Goal: Task Accomplishment & Management: Complete application form

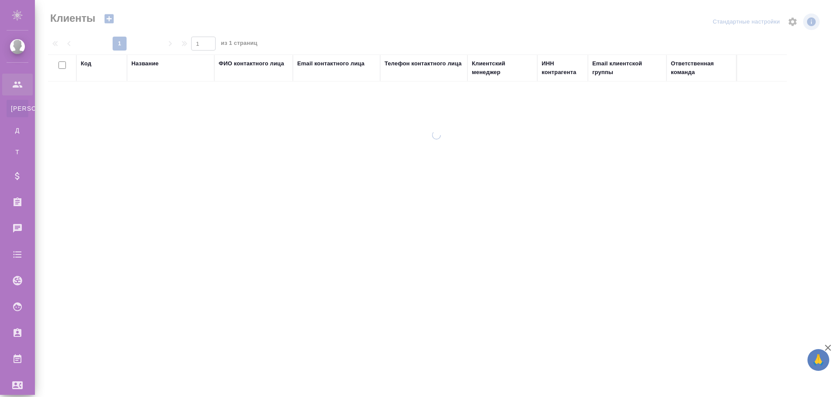
select select "RU"
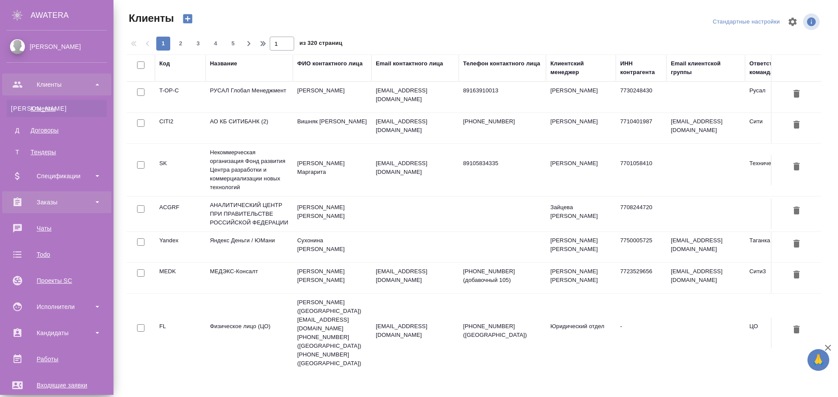
click at [72, 198] on div "Заказы" at bounding box center [57, 202] width 100 height 13
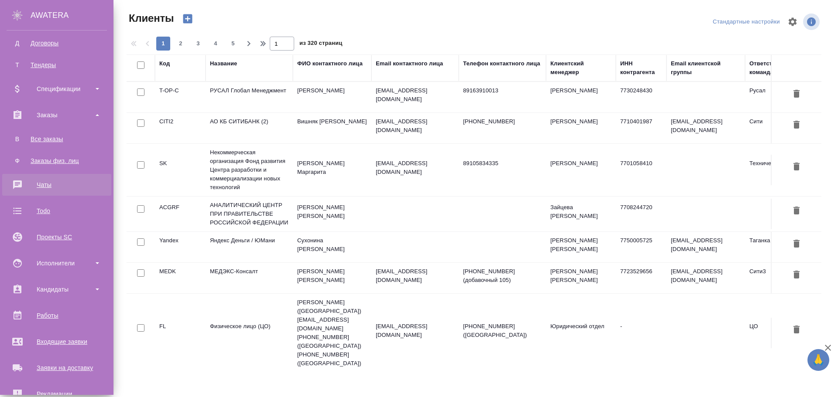
scroll to position [131, 0]
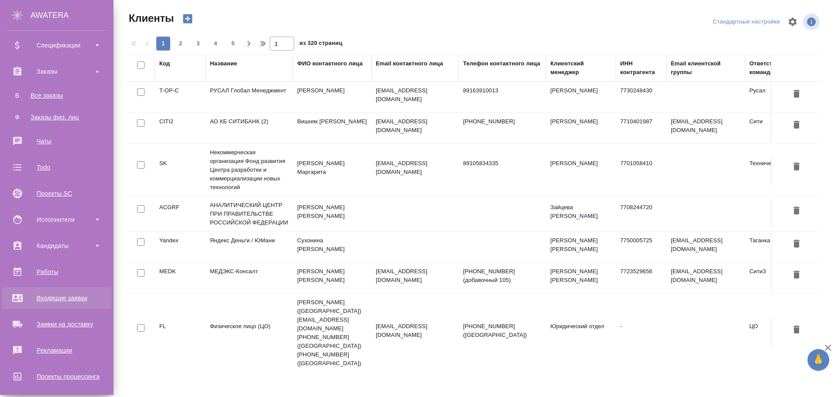
click at [65, 302] on div "Входящие заявки" at bounding box center [57, 298] width 100 height 13
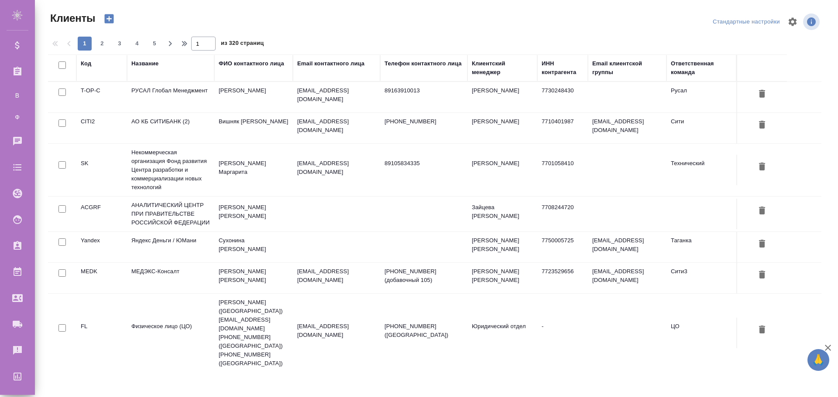
select select "RU"
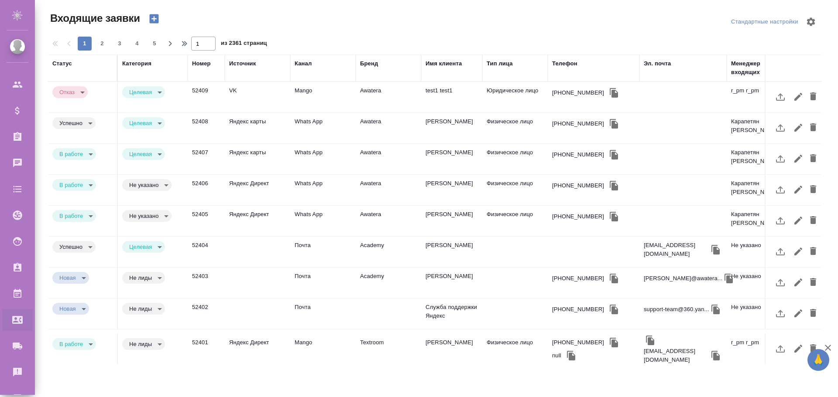
click at [160, 15] on icon "button" at bounding box center [154, 19] width 12 height 12
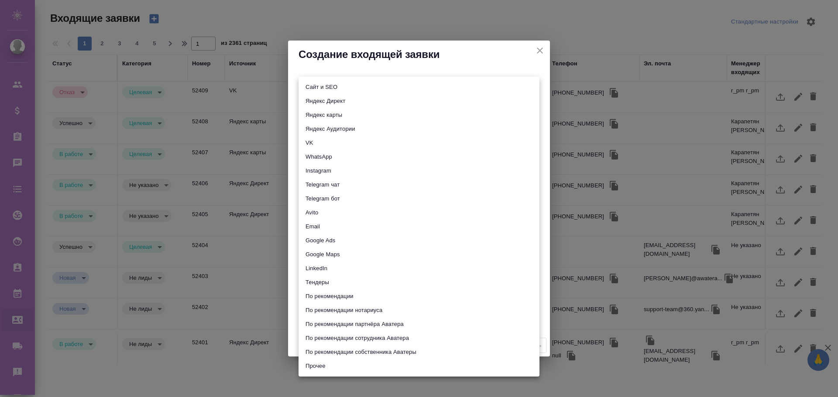
click at [323, 87] on body "🙏 .cls-1 fill:#fff; AWATERA [PERSON_NAME] Спецификации Заказы 0 Чаты Todo Проек…" at bounding box center [419, 198] width 838 height 397
click at [313, 62] on div at bounding box center [419, 198] width 838 height 397
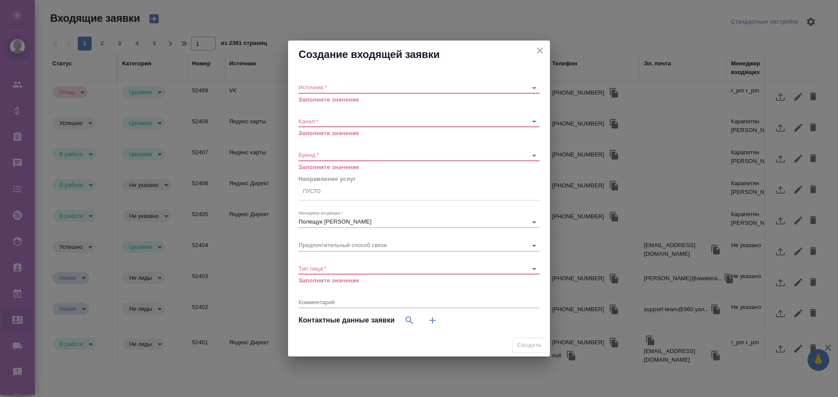
click at [313, 86] on body "🙏 .cls-1 fill:#fff; AWATERA [PERSON_NAME] Спецификации Заказы 0 Чаты Todo Проек…" at bounding box center [419, 198] width 838 height 397
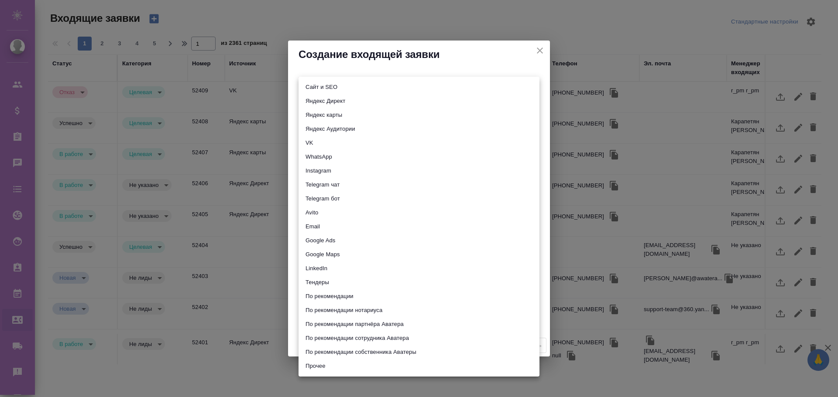
click at [297, 62] on div at bounding box center [419, 198] width 838 height 397
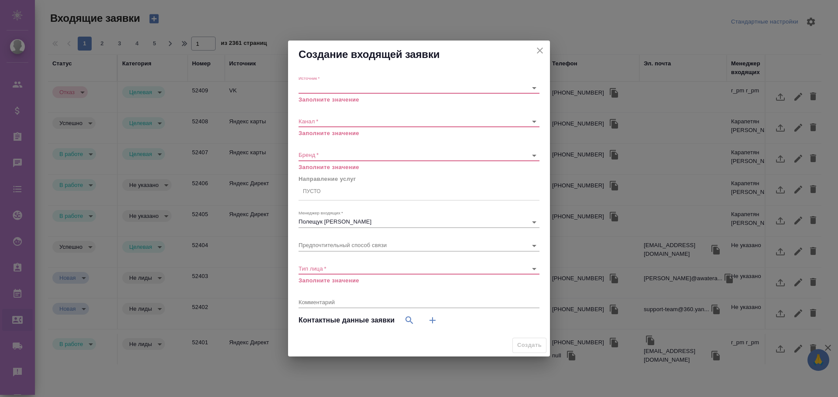
click at [321, 189] on div "Пусто" at bounding box center [418, 192] width 241 height 13
click at [297, 171] on div "Источник   * ​ Заполните значение Канал   * ​ Заполните значение Бренд   * ​ За…" at bounding box center [419, 202] width 262 height 266
click at [328, 84] on body "🙏 .cls-1 fill:#fff; AWATERA [PERSON_NAME] Спецификации Заказы 0 Чаты Todo Проек…" at bounding box center [419, 198] width 838 height 397
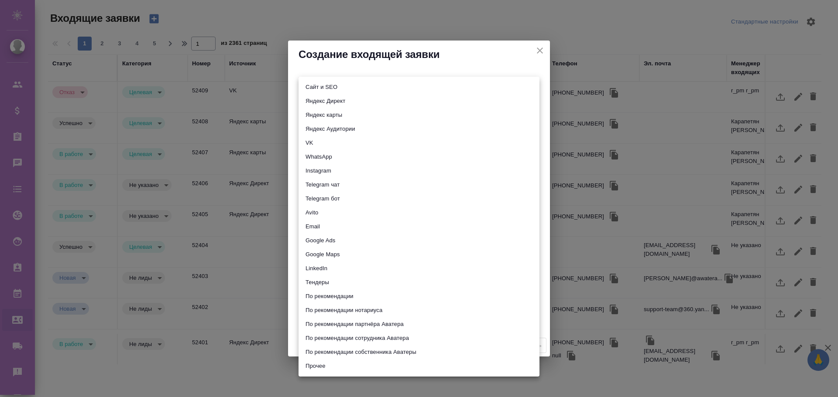
click at [332, 69] on div at bounding box center [419, 198] width 838 height 397
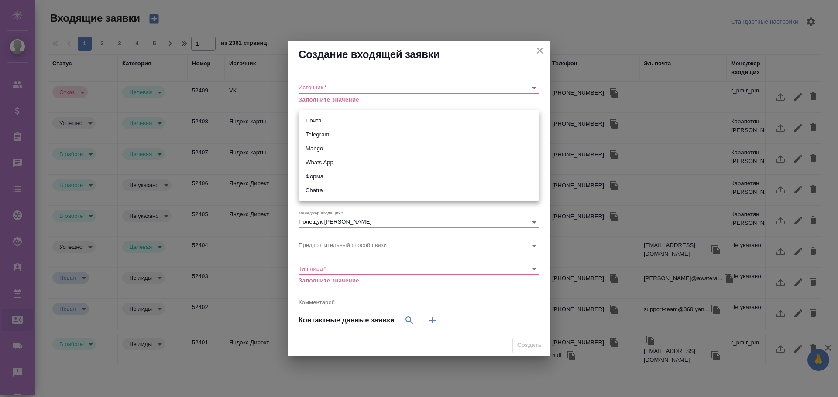
click at [330, 121] on body "🙏 .cls-1 fill:#fff; AWATERA [PERSON_NAME] Спецификации Заказы 0 Чаты Todo Проек…" at bounding box center [419, 198] width 838 height 397
click at [309, 68] on div at bounding box center [419, 198] width 838 height 397
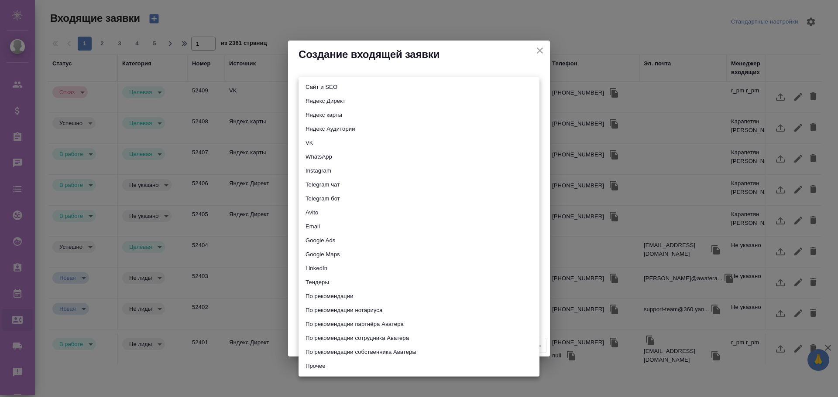
click at [312, 86] on body "🙏 .cls-1 fill:#fff; AWATERA [PERSON_NAME] Спецификации Заказы 0 Чаты Todo Проек…" at bounding box center [419, 198] width 838 height 397
click at [305, 68] on div at bounding box center [419, 198] width 838 height 397
click at [316, 85] on body "🙏 .cls-1 fill:#fff; AWATERA [PERSON_NAME] Спецификации Заказы 0 Чаты Todo Проек…" at bounding box center [419, 198] width 838 height 397
click at [302, 58] on div at bounding box center [419, 198] width 838 height 397
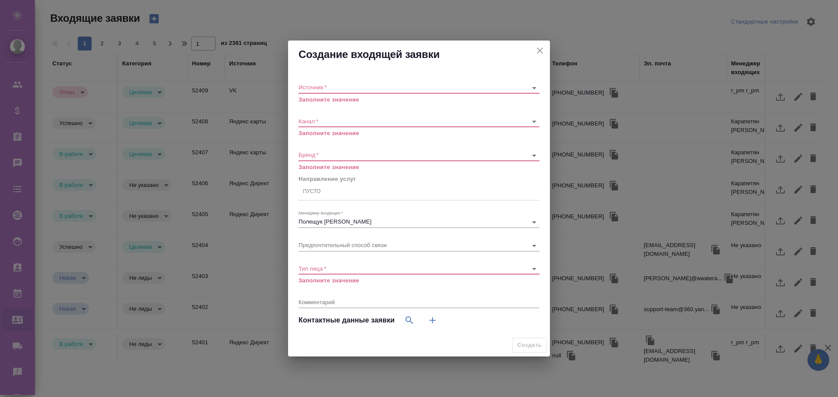
click at [338, 92] on div "​" at bounding box center [418, 87] width 241 height 11
click at [319, 89] on body "🙏 .cls-1 fill:#fff; AWATERA [PERSON_NAME] Спецификации Заказы 0 Чаты Todo Проек…" at bounding box center [419, 198] width 838 height 397
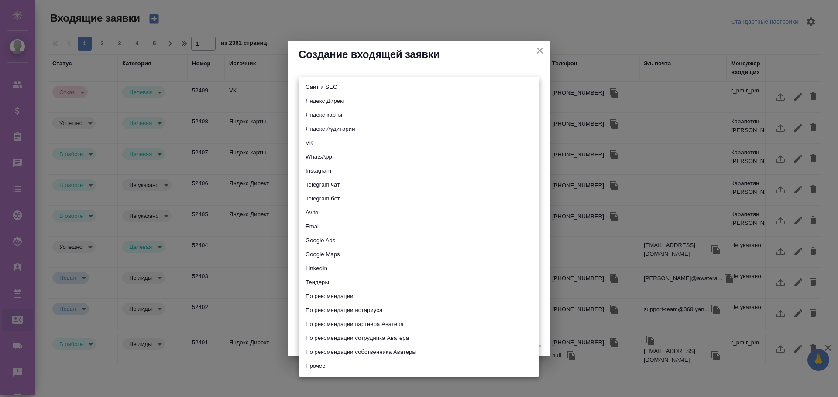
click at [350, 67] on div at bounding box center [419, 198] width 838 height 397
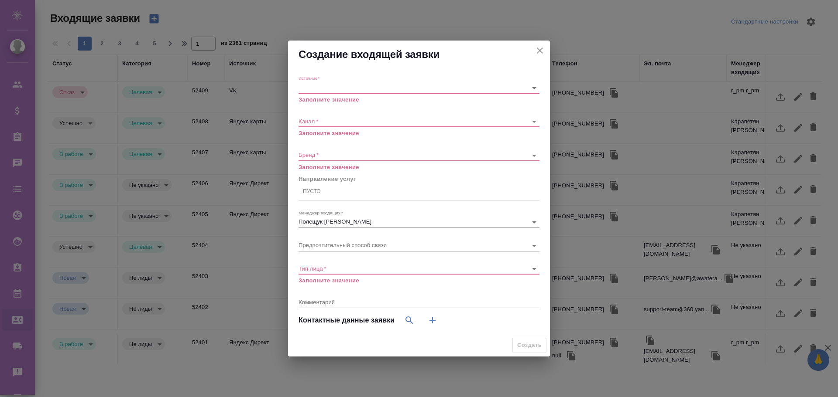
click at [346, 86] on body "🙏 .cls-1 fill:#fff; AWATERA [PERSON_NAME] Спецификации Заказы 0 Чаты Todo Проек…" at bounding box center [419, 198] width 838 height 397
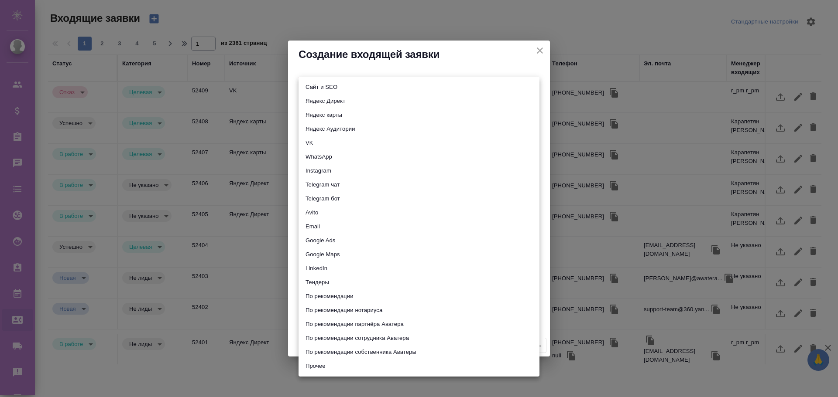
click at [339, 60] on div at bounding box center [419, 198] width 838 height 397
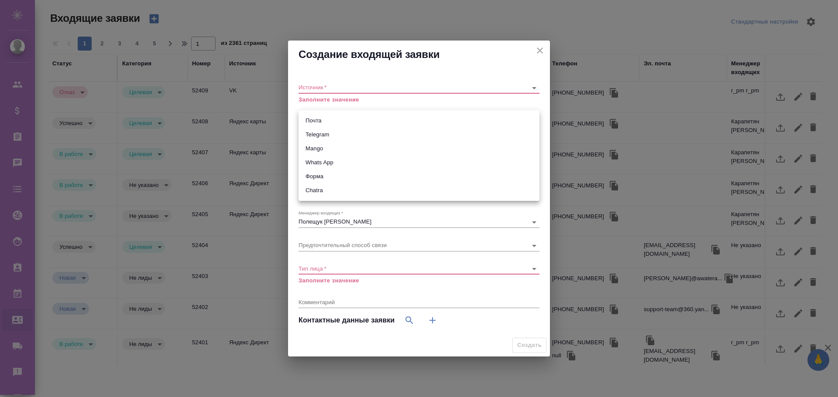
click at [336, 121] on body "🙏 .cls-1 fill:#fff; AWATERA [PERSON_NAME] Спецификации Заказы 0 Чаты Todo Проек…" at bounding box center [419, 198] width 838 height 397
click at [324, 100] on div at bounding box center [419, 198] width 838 height 397
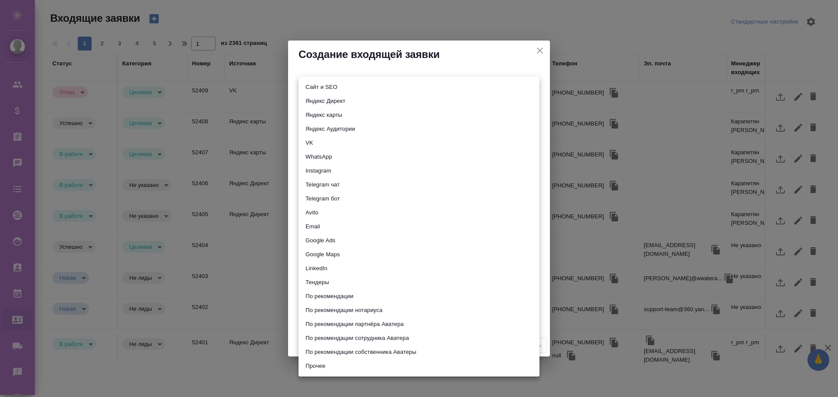
click at [343, 86] on body "🙏 .cls-1 fill:#fff; AWATERA [PERSON_NAME] Спецификации Заказы 0 Чаты Todo Проек…" at bounding box center [419, 198] width 838 height 397
click at [326, 68] on div at bounding box center [419, 198] width 838 height 397
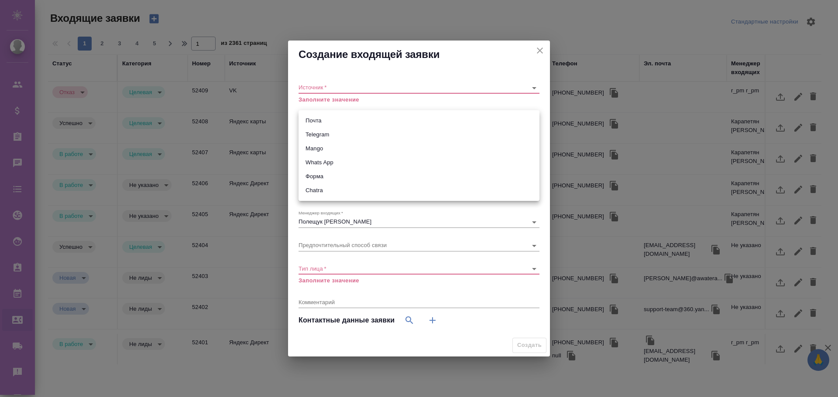
click at [320, 120] on body "🙏 .cls-1 fill:#fff; AWATERA [PERSON_NAME] Спецификации Заказы 0 Чаты Todo Проек…" at bounding box center [419, 198] width 838 height 397
click at [311, 74] on div at bounding box center [419, 198] width 838 height 397
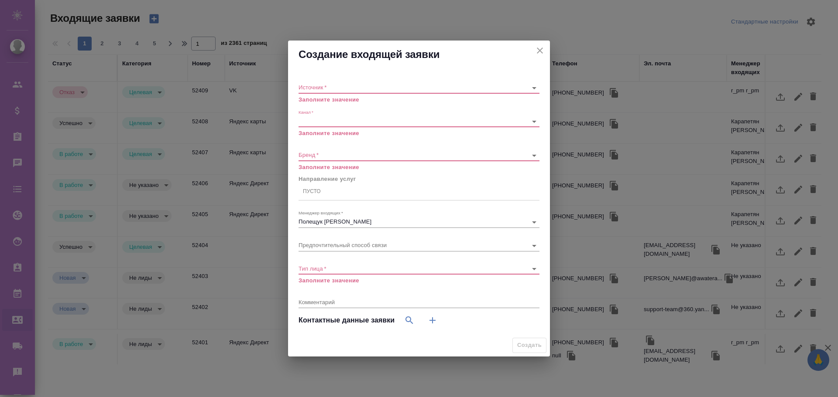
click at [347, 87] on body "🙏 .cls-1 fill:#fff; AWATERA [PERSON_NAME] Спецификации Заказы 0 Чаты Todo Проек…" at bounding box center [419, 198] width 838 height 397
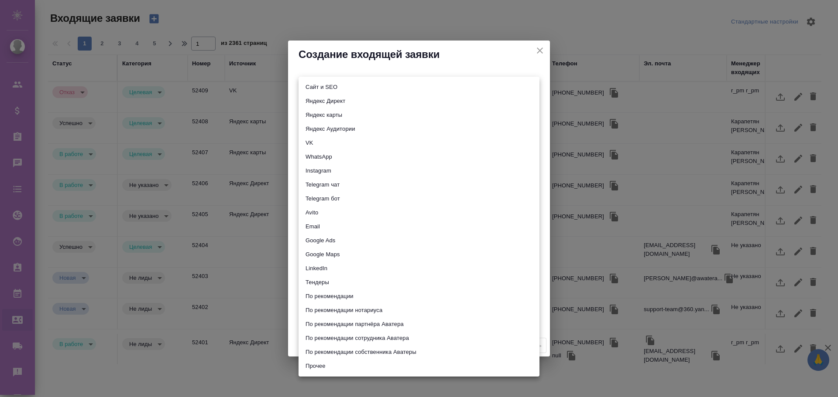
click at [334, 81] on li "Сайт и SEO" at bounding box center [418, 87] width 241 height 14
type input "seo"
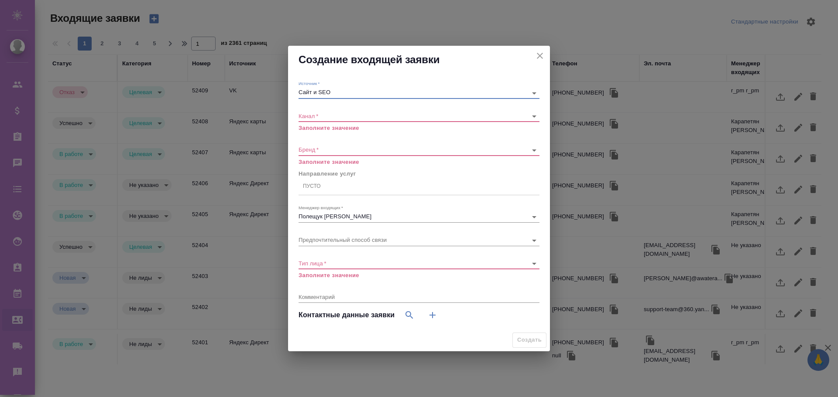
click at [388, 94] on body "🙏 .cls-1 fill:#fff; AWATERA [PERSON_NAME] Спецификации Заказы 0 Чаты Todo Проек…" at bounding box center [419, 198] width 838 height 397
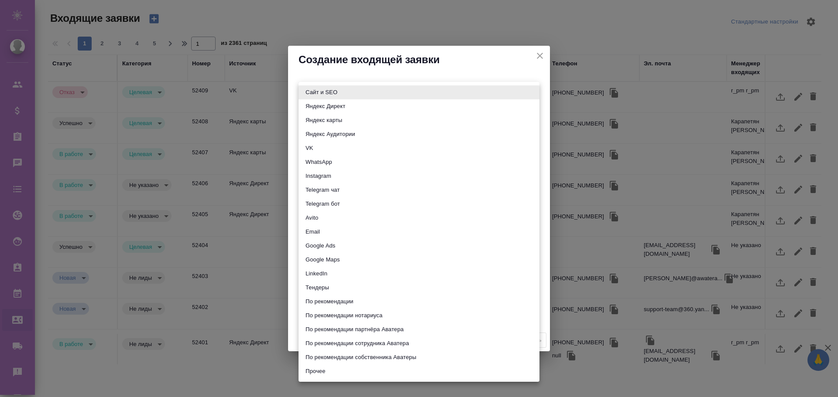
click at [498, 61] on div at bounding box center [419, 198] width 838 height 397
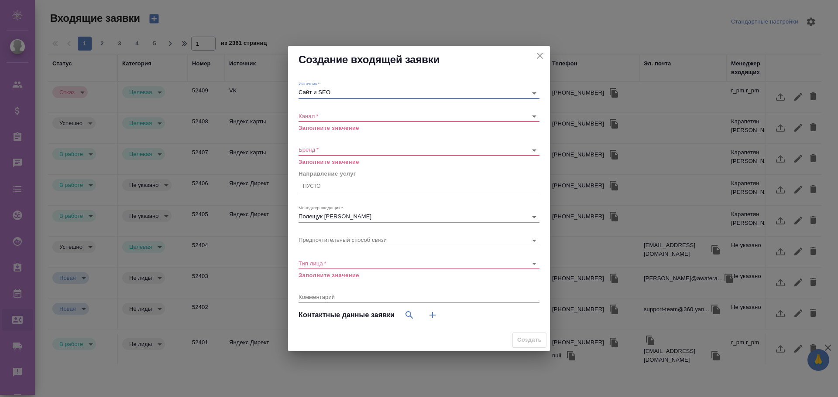
click at [537, 56] on icon "close" at bounding box center [540, 56] width 10 height 10
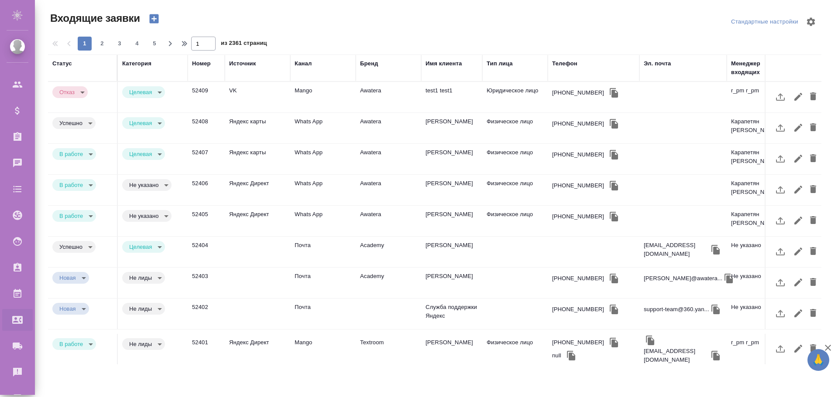
click at [154, 16] on icon "button" at bounding box center [153, 18] width 9 height 9
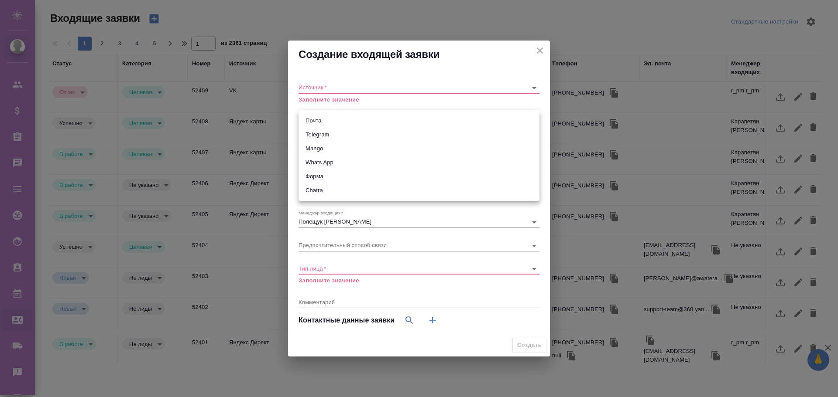
click at [356, 120] on body "🙏 .cls-1 fill:#fff; AWATERA [PERSON_NAME] Спецификации Заказы 0 Чаты Todo Проек…" at bounding box center [419, 198] width 838 height 397
click at [338, 120] on li "Почта" at bounding box center [418, 121] width 241 height 14
type input "640a088c6aae0874b0a8d791"
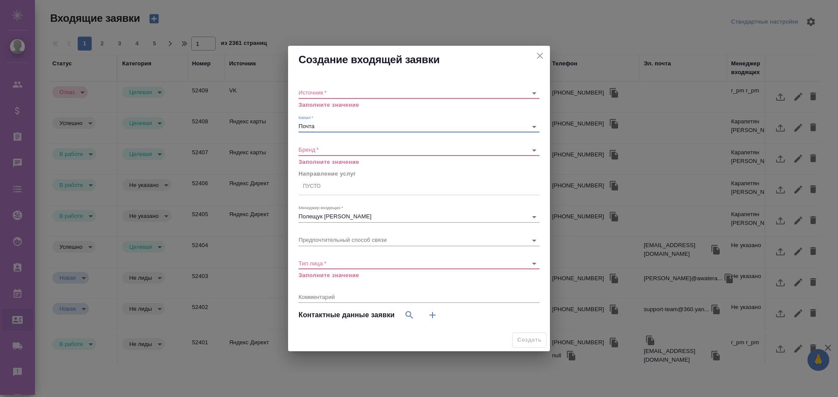
click at [329, 148] on body "🙏 .cls-1 fill:#fff; AWATERA [PERSON_NAME] Спецификации Заказы 0 Чаты Todo Проек…" at bounding box center [419, 198] width 838 height 397
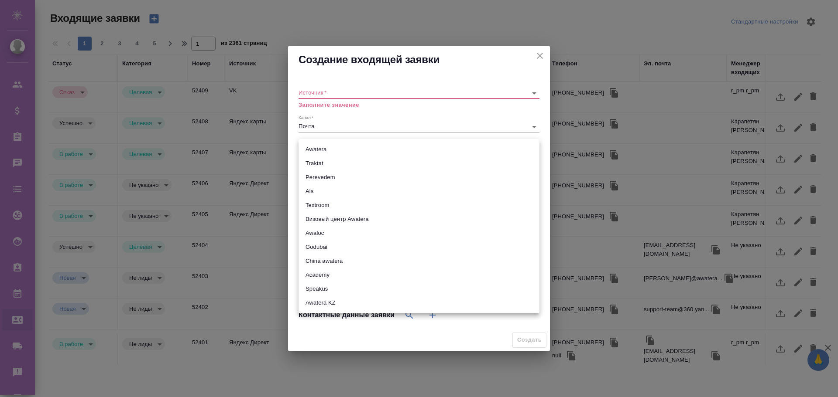
click at [326, 149] on li "Awatera" at bounding box center [418, 150] width 241 height 14
type input "awatera"
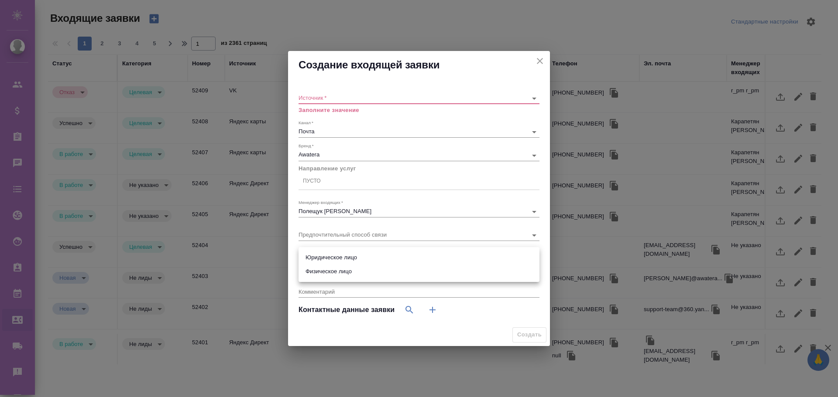
click at [320, 258] on body "🙏 .cls-1 fill:#fff; AWATERA [PERSON_NAME] Спецификации Заказы 0 Чаты Todo Проек…" at bounding box center [419, 198] width 838 height 397
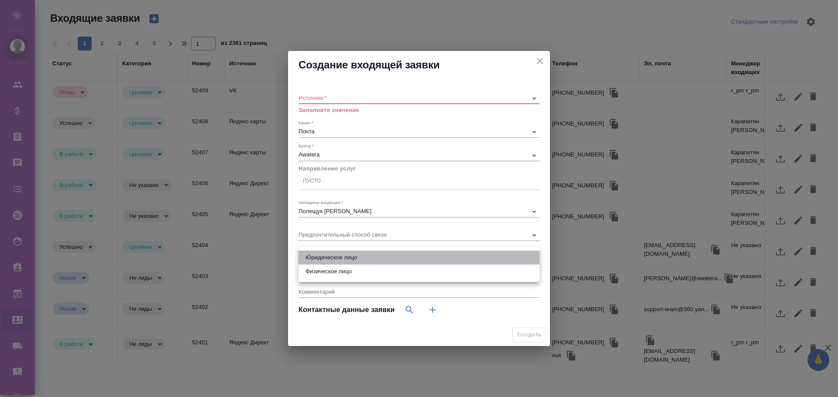
click at [322, 259] on li "Юридическое лицо" at bounding box center [418, 258] width 241 height 14
type input "company"
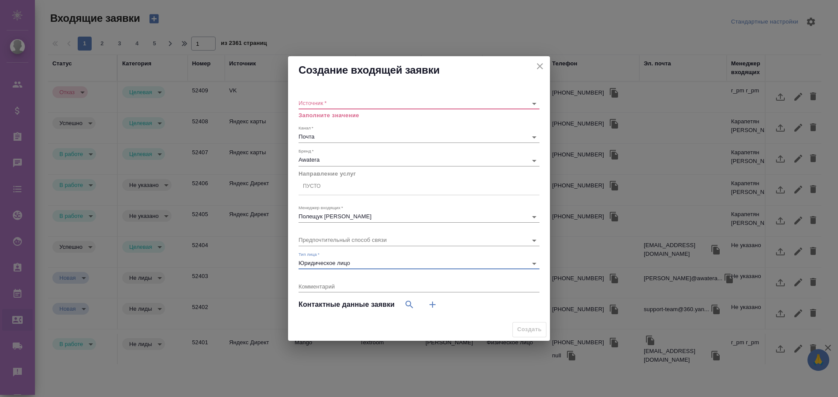
click at [311, 185] on div "Пусто" at bounding box center [312, 186] width 18 height 7
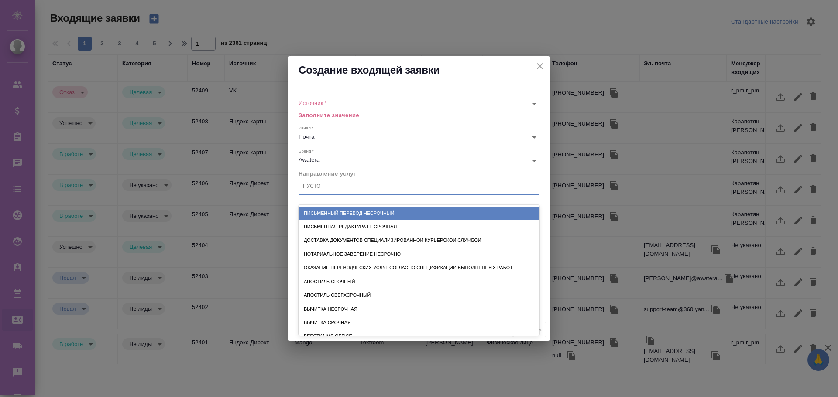
click at [315, 213] on div "Письменный перевод несрочный" at bounding box center [418, 214] width 241 height 14
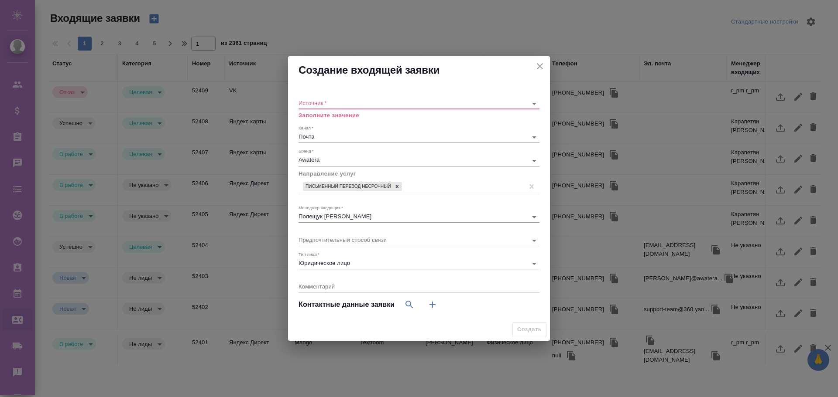
click at [349, 104] on body "🙏 .cls-1 fill:#fff; AWATERA [PERSON_NAME] Спецификации Заказы 0 Чаты Todo Проек…" at bounding box center [419, 198] width 838 height 397
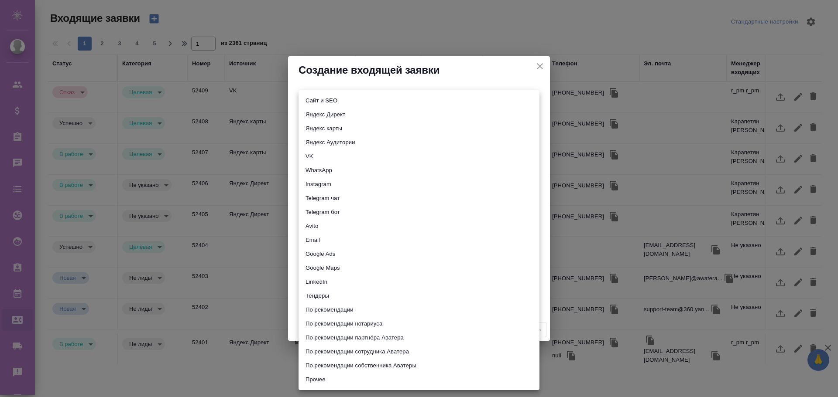
click at [324, 115] on li "Яндекс Директ" at bounding box center [418, 115] width 241 height 14
type input "yandexDirect"
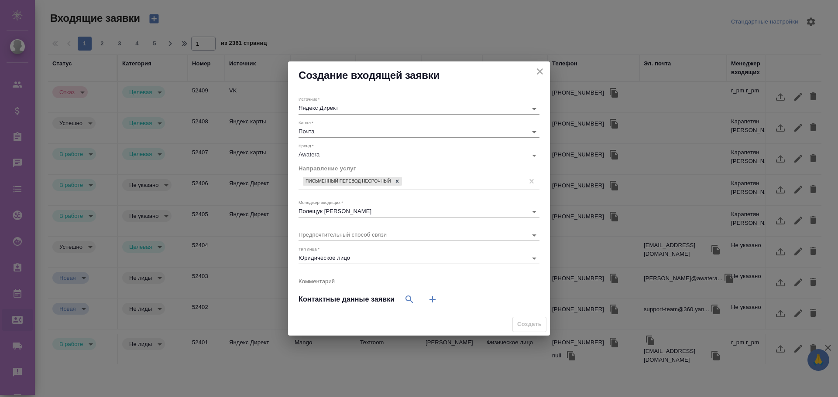
click at [532, 326] on span "Создать" at bounding box center [529, 324] width 34 height 15
click at [418, 237] on body "🙏 .cls-1 fill:#fff; AWATERA [PERSON_NAME] Спецификации Заказы 0 Чаты Todo Проек…" at bounding box center [419, 198] width 838 height 397
click at [319, 249] on li "Email" at bounding box center [418, 249] width 241 height 14
type input "email"
click at [319, 274] on div "Комментарий x" at bounding box center [418, 279] width 241 height 18
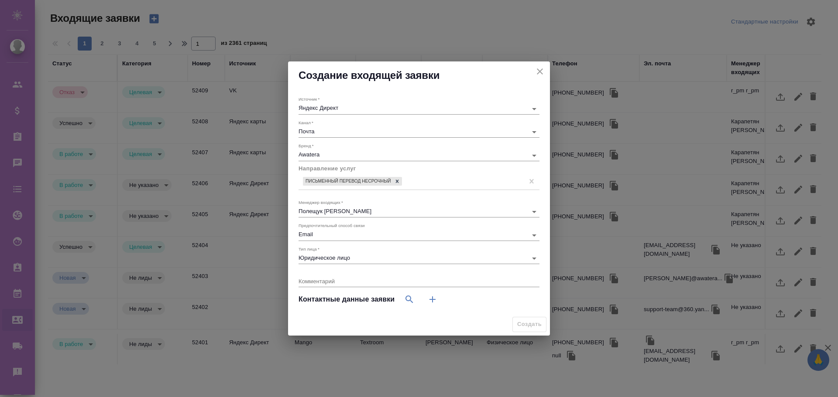
click at [319, 282] on textarea at bounding box center [418, 281] width 241 height 7
click at [431, 298] on icon "button" at bounding box center [432, 300] width 10 height 10
select select "RU"
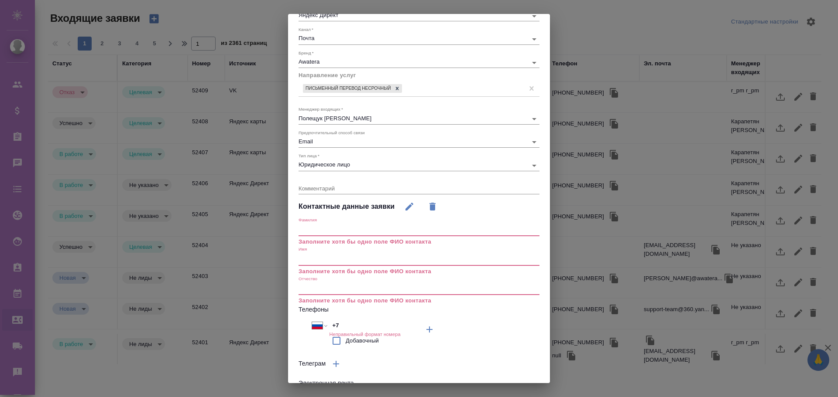
scroll to position [87, 0]
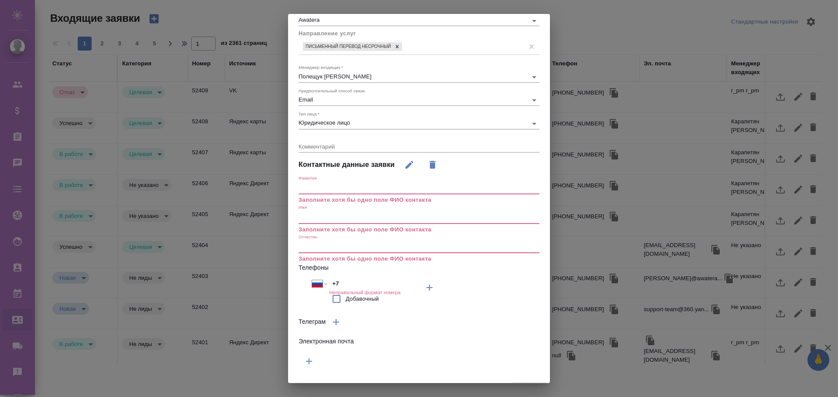
click at [344, 187] on input "text" at bounding box center [418, 188] width 241 height 12
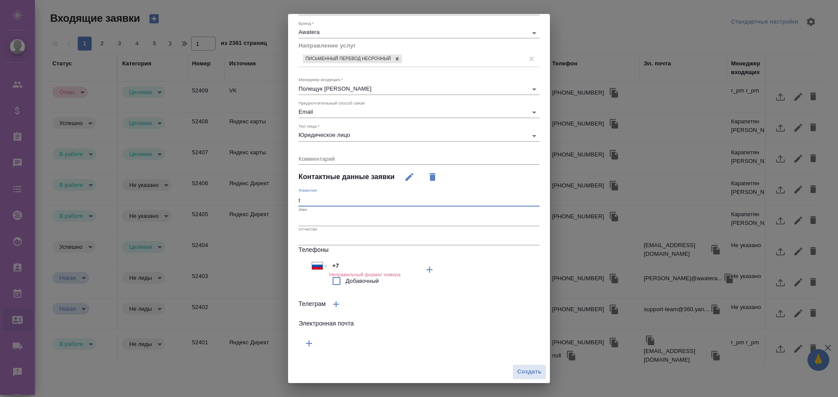
type input "t"
click at [315, 223] on input "text" at bounding box center [418, 220] width 241 height 12
type input "t"
click at [314, 240] on input "text" at bounding box center [418, 239] width 241 height 12
type input "t"
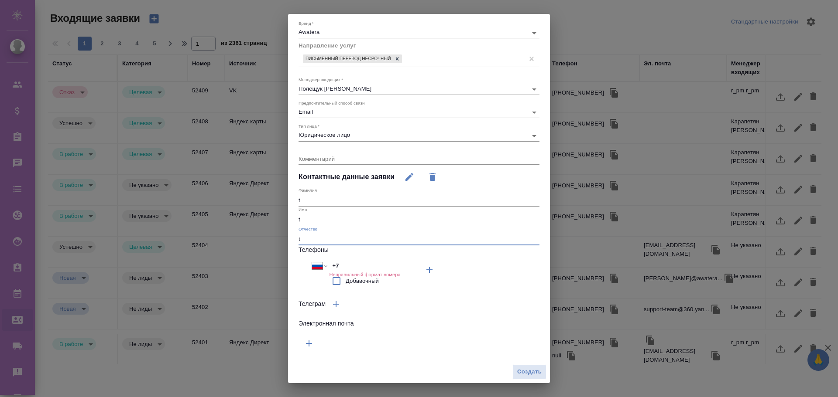
click at [340, 264] on input "+7" at bounding box center [367, 266] width 76 height 13
type input "[PHONE_NUMBER]"
click at [312, 340] on icon "button" at bounding box center [309, 344] width 10 height 10
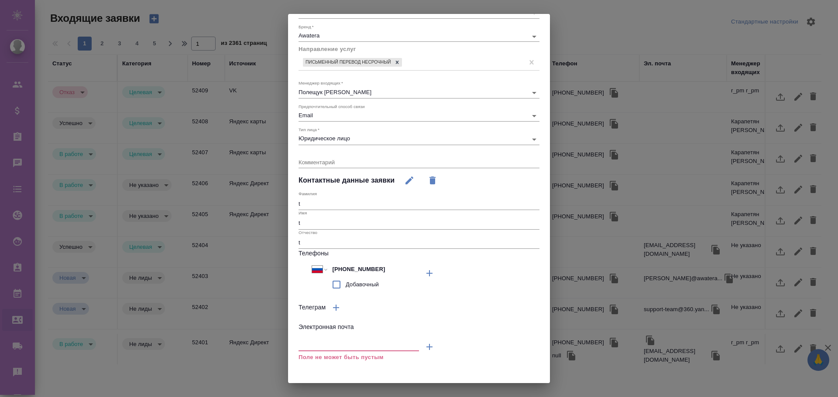
scroll to position [90, 0]
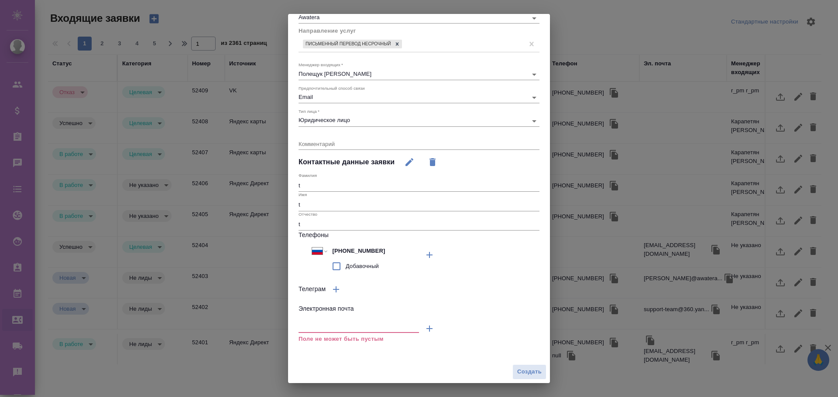
click at [424, 327] on icon "button" at bounding box center [429, 329] width 10 height 10
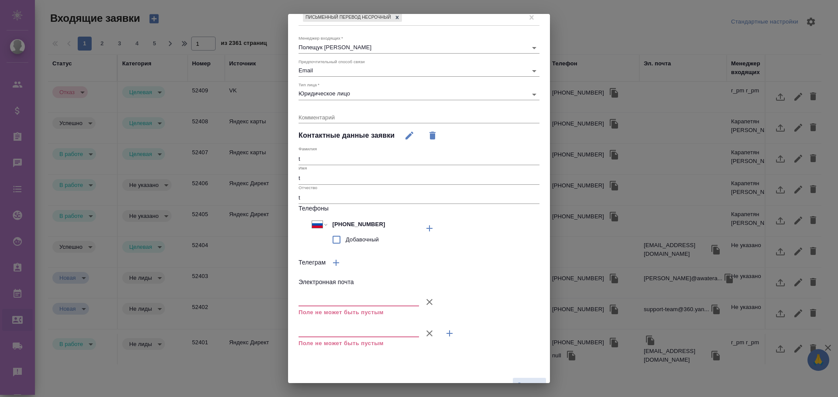
scroll to position [130, 0]
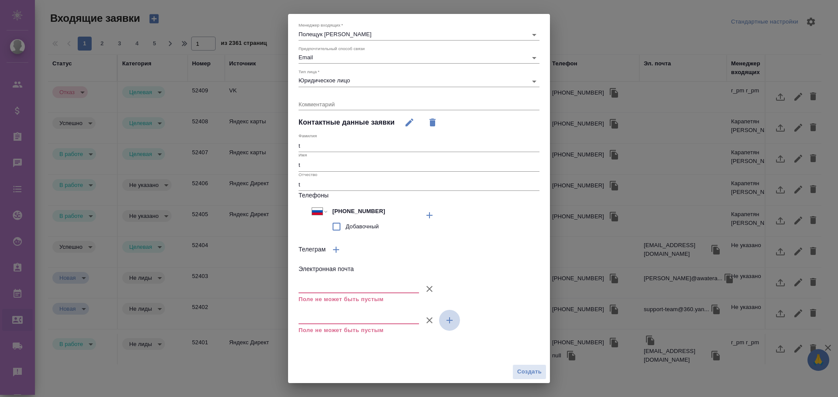
click at [447, 321] on icon "button" at bounding box center [449, 321] width 6 height 6
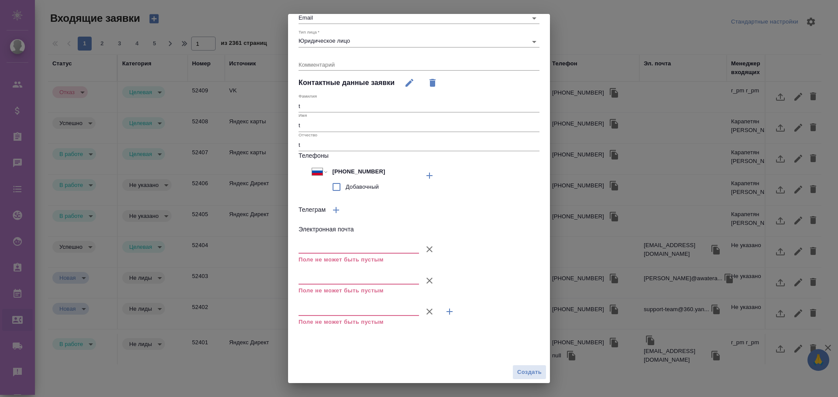
click at [428, 311] on icon "button" at bounding box center [429, 312] width 10 height 10
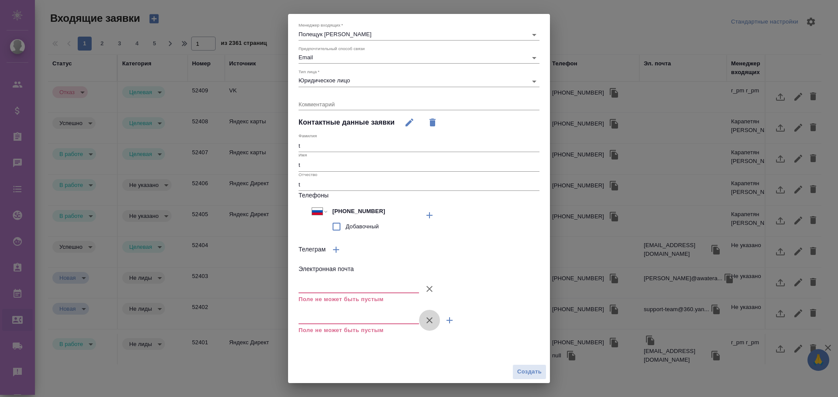
click at [426, 320] on icon "button" at bounding box center [429, 321] width 6 height 6
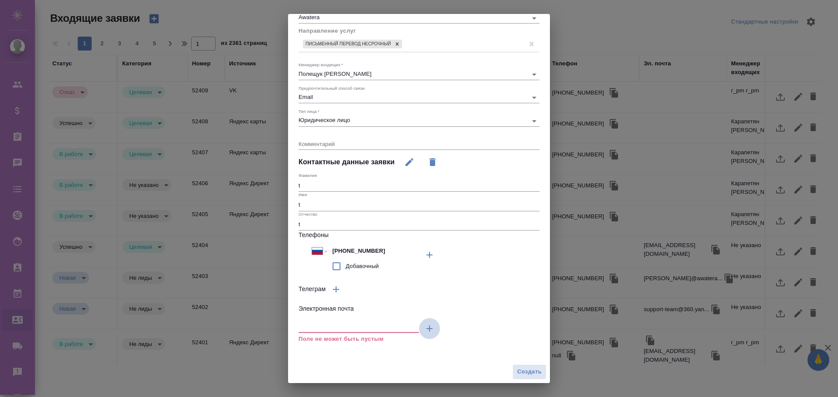
click at [425, 326] on icon "button" at bounding box center [429, 329] width 10 height 10
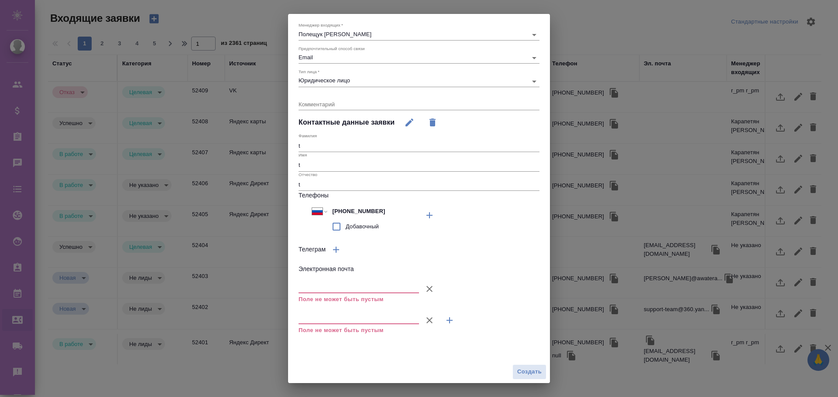
click at [425, 320] on icon "button" at bounding box center [429, 320] width 10 height 10
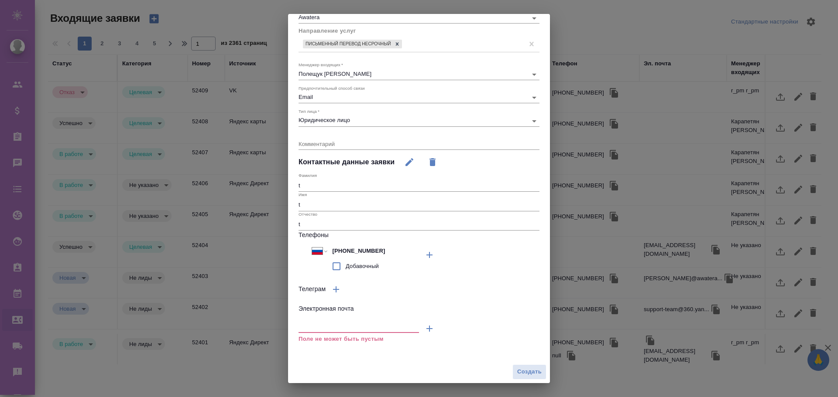
click at [426, 325] on icon "button" at bounding box center [429, 329] width 10 height 10
click at [425, 332] on icon "button" at bounding box center [429, 329] width 10 height 10
click at [336, 321] on div "Поле не может быть пустым" at bounding box center [358, 332] width 120 height 27
click at [347, 308] on h6 "Электронная почта" at bounding box center [418, 310] width 241 height 10
click at [335, 266] on input "Добавочный" at bounding box center [336, 266] width 18 height 18
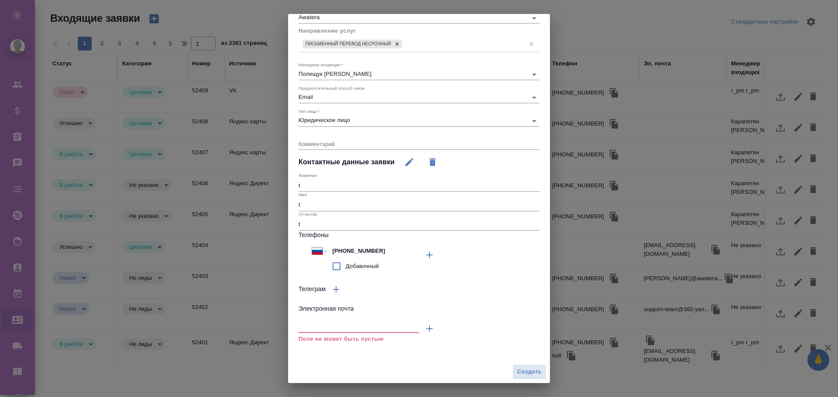
checkbox input "true"
click at [468, 252] on input "text" at bounding box center [470, 251] width 66 height 13
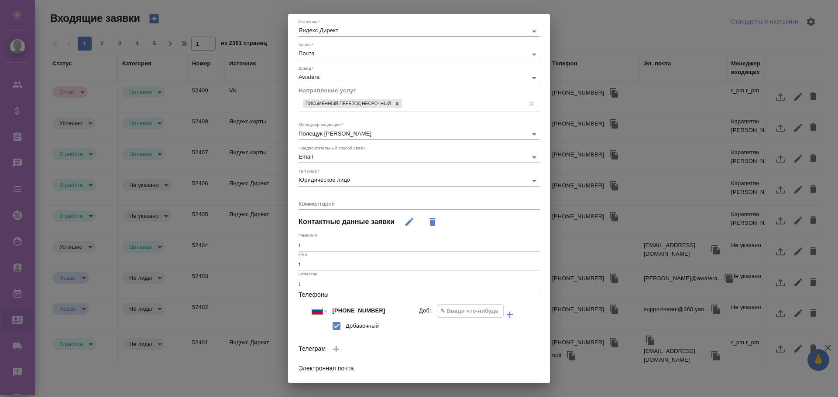
scroll to position [0, 0]
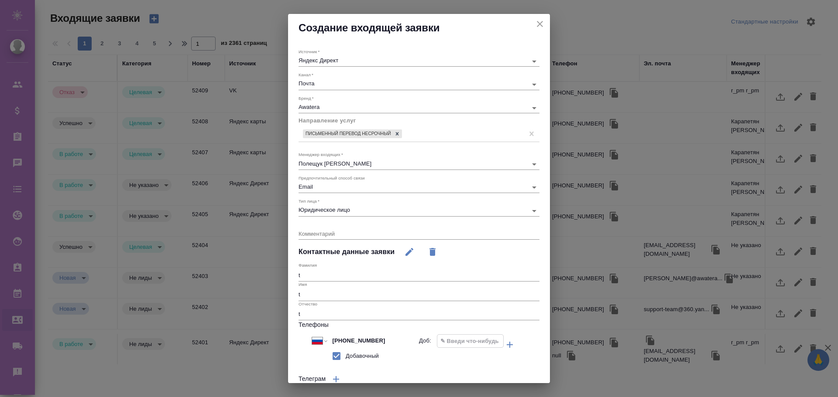
click at [536, 25] on icon "close" at bounding box center [540, 24] width 10 height 10
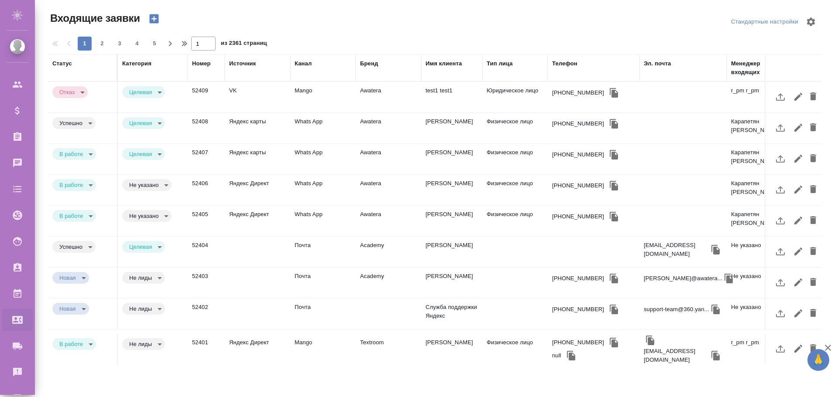
click at [152, 18] on icon "button" at bounding box center [154, 19] width 12 height 12
